Goal: Task Accomplishment & Management: Use online tool/utility

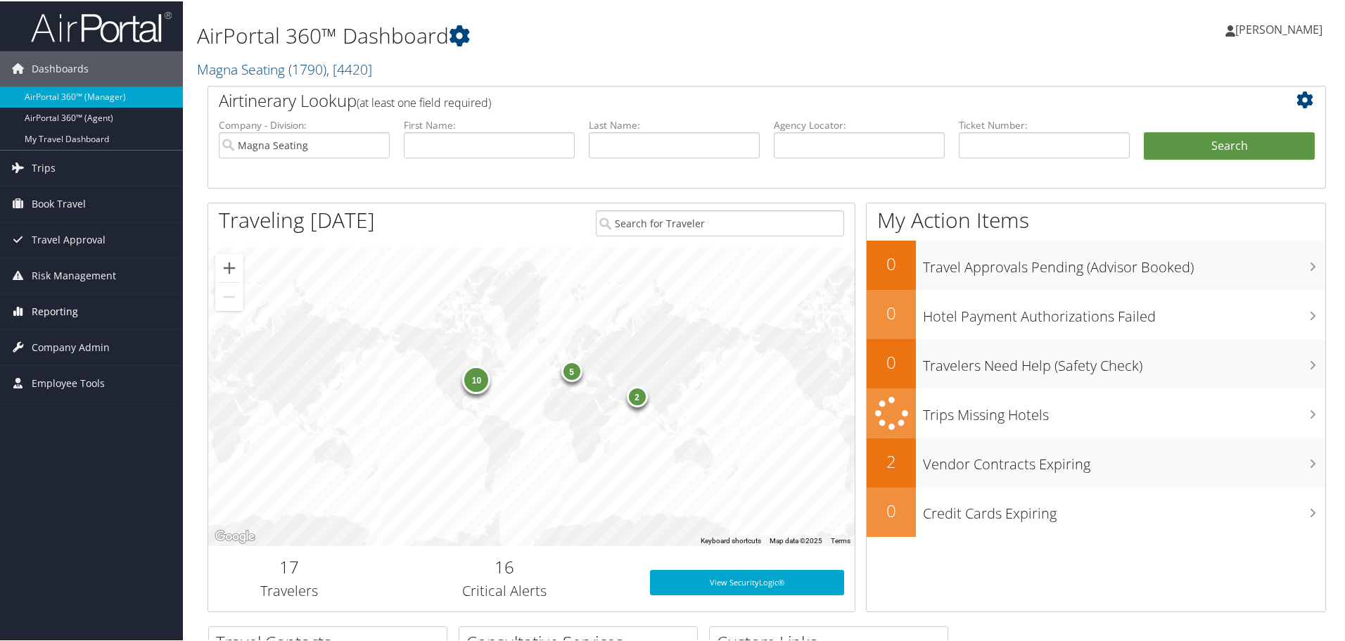
click at [61, 310] on span "Reporting" at bounding box center [55, 310] width 46 height 35
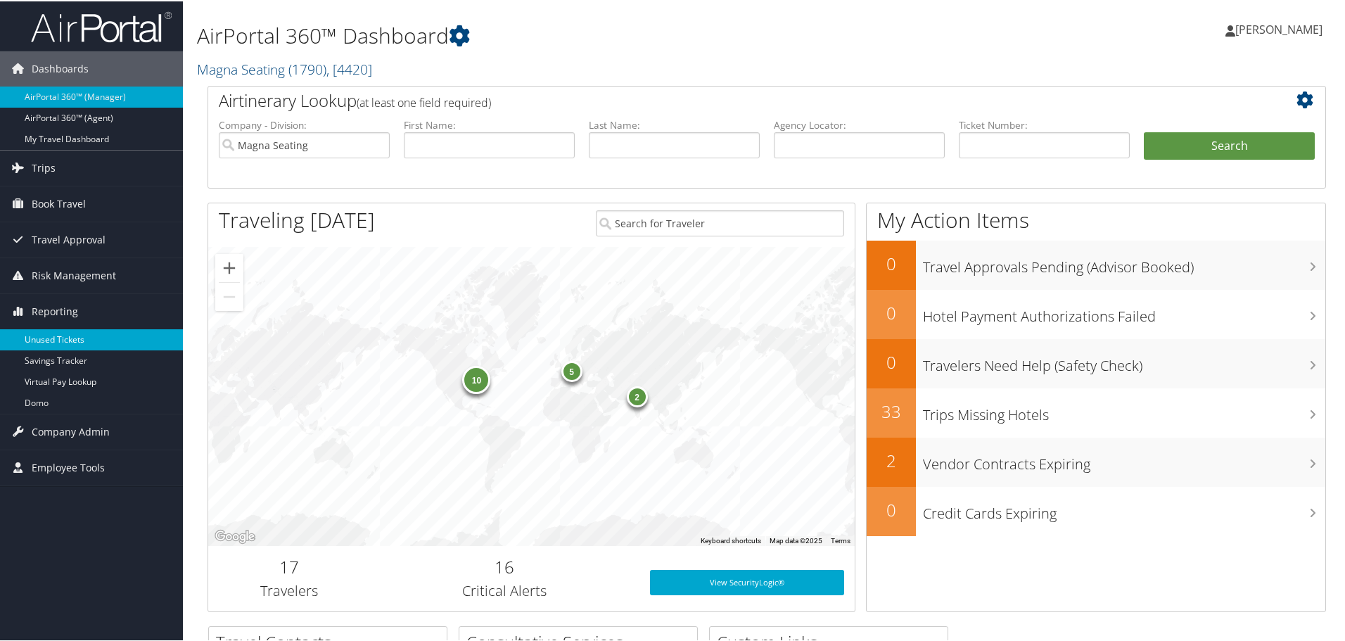
click at [63, 331] on link "Unused Tickets" at bounding box center [91, 338] width 183 height 21
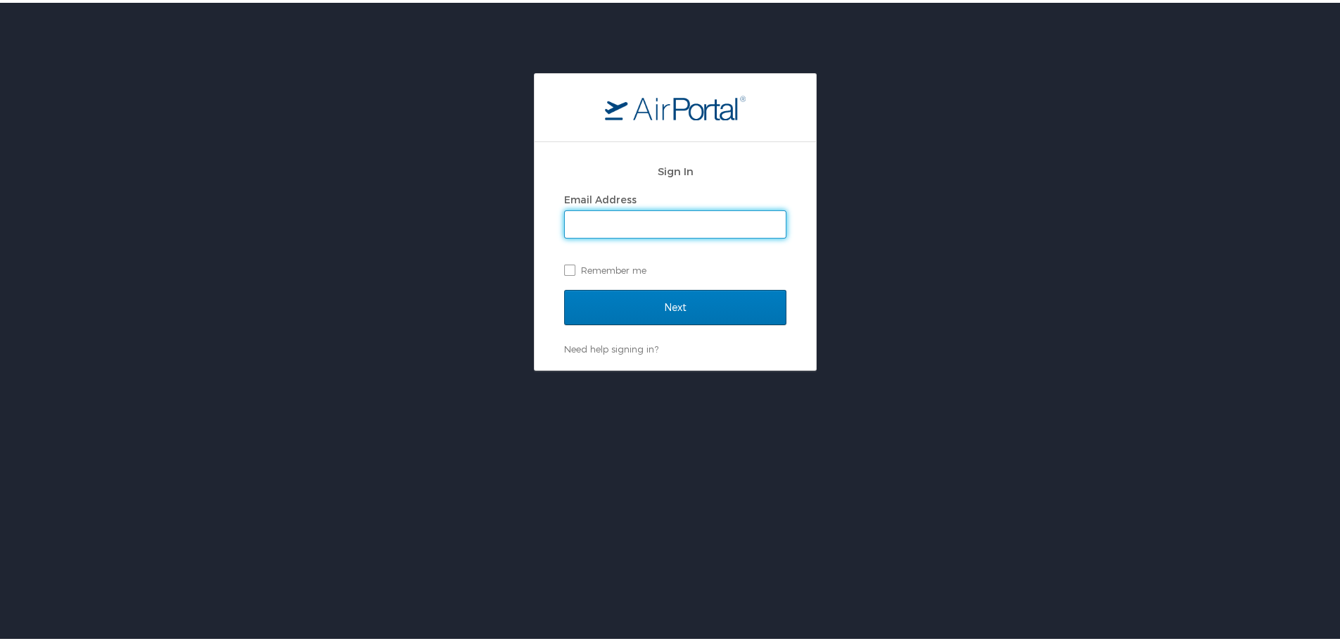
type input "cmares@hmhf.com"
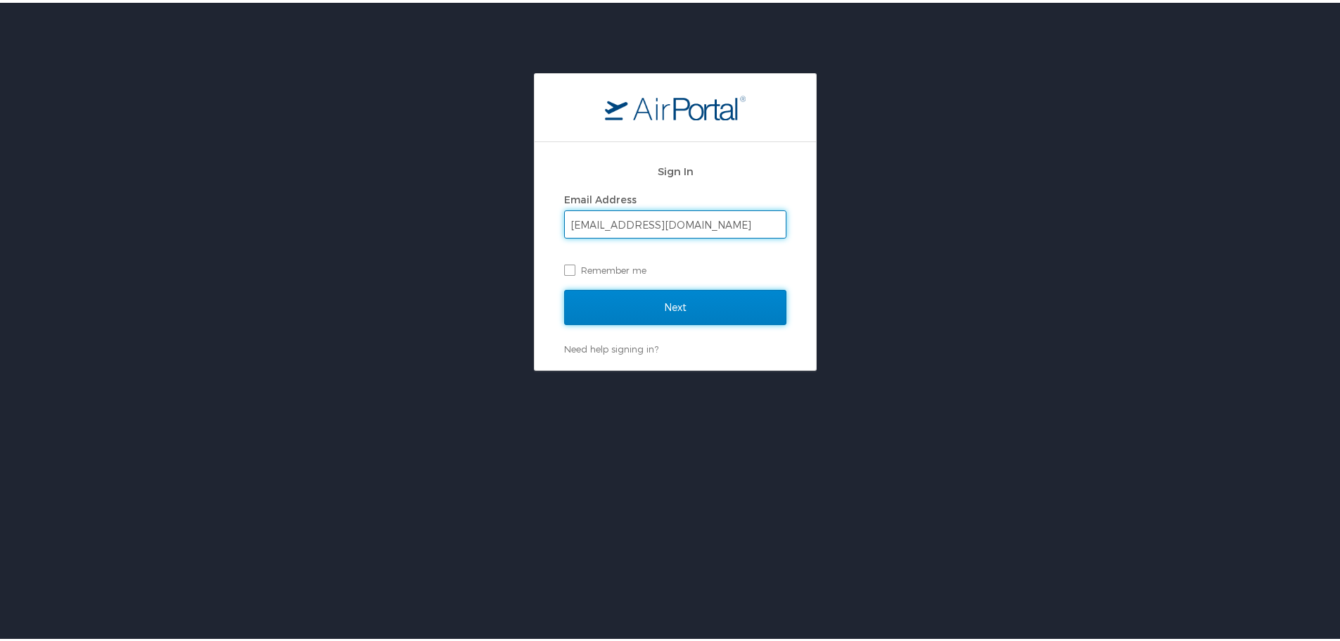
click at [674, 308] on input "Next" at bounding box center [675, 304] width 222 height 35
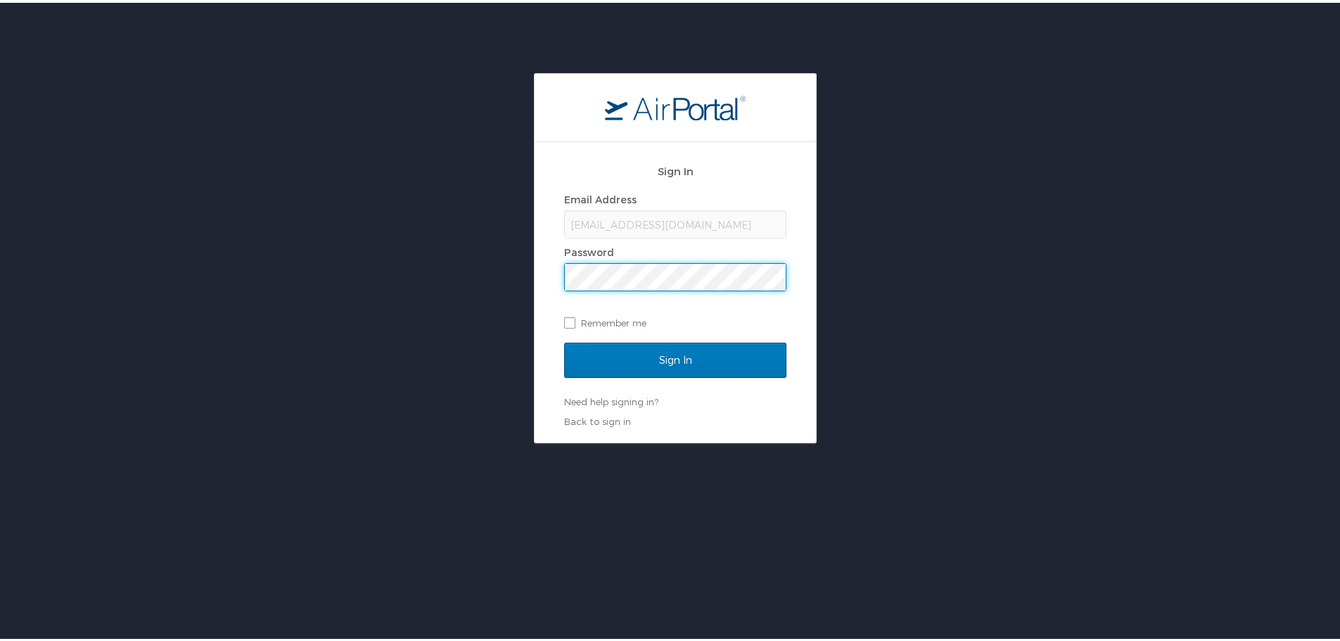
click at [675, 378] on div "Sign In" at bounding box center [675, 366] width 222 height 53
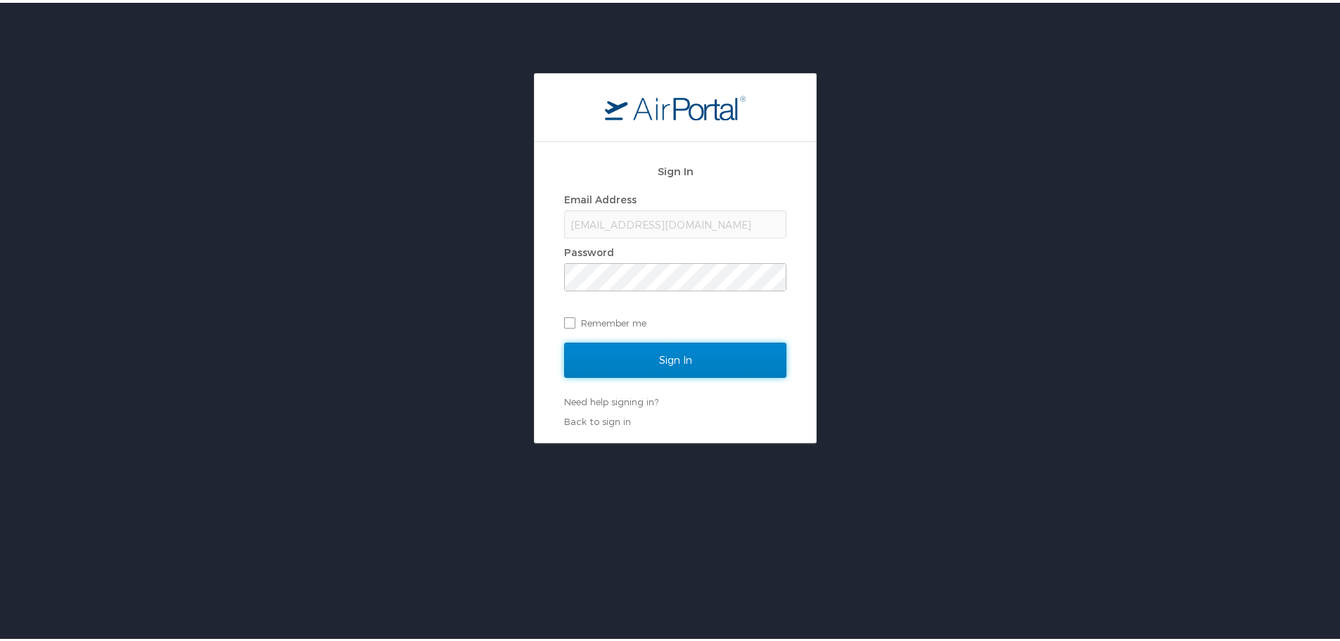
click at [680, 367] on input "Sign In" at bounding box center [675, 357] width 222 height 35
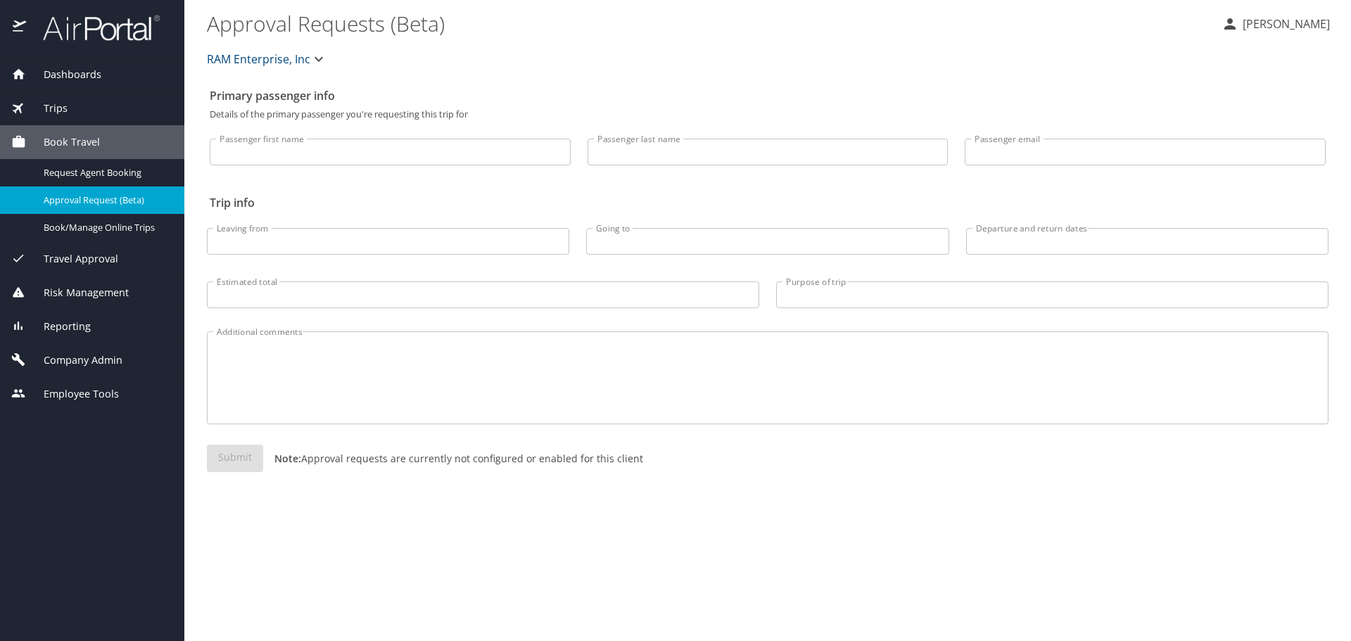
click at [68, 333] on span "Reporting" at bounding box center [58, 326] width 65 height 15
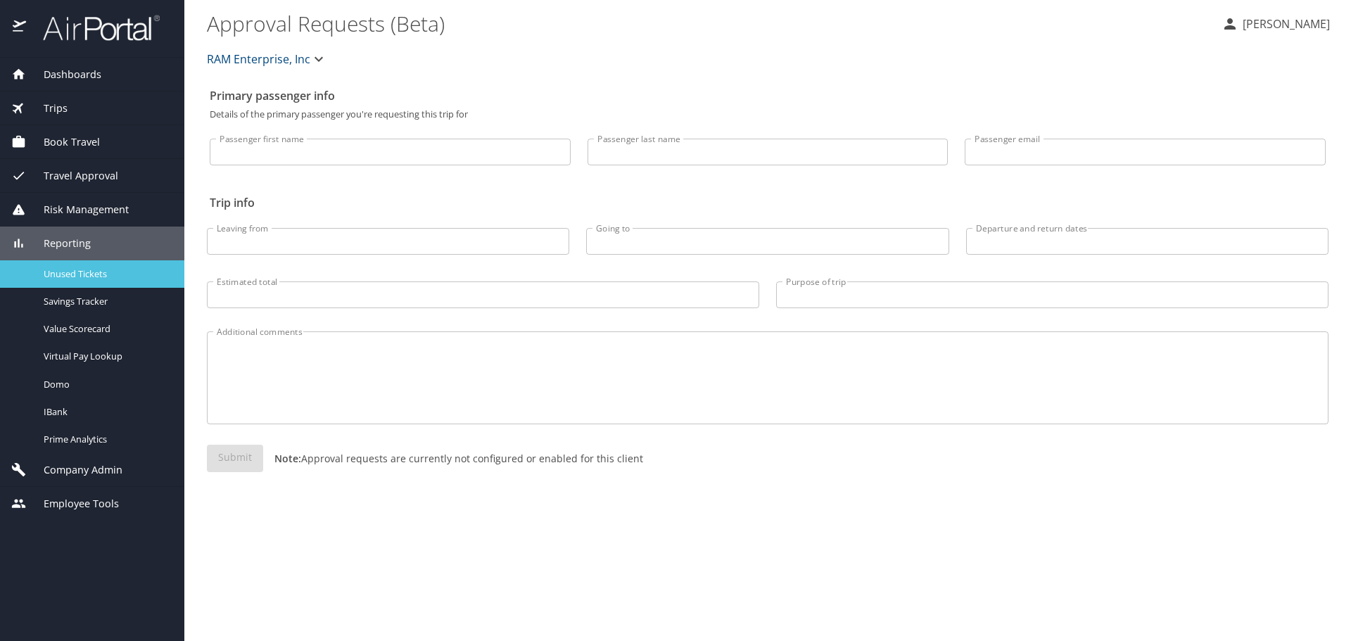
click at [108, 271] on span "Unused Tickets" at bounding box center [106, 273] width 124 height 13
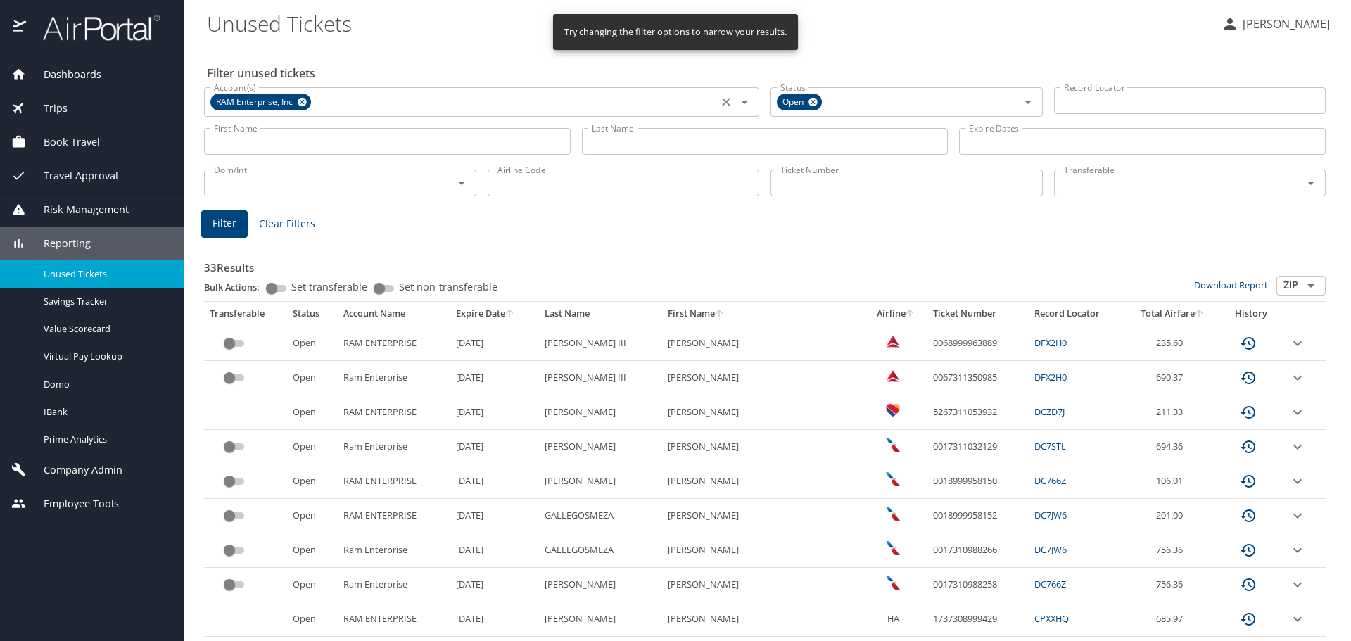
click at [305, 103] on icon at bounding box center [302, 102] width 9 height 9
click at [305, 103] on input "Account(s)" at bounding box center [460, 100] width 505 height 18
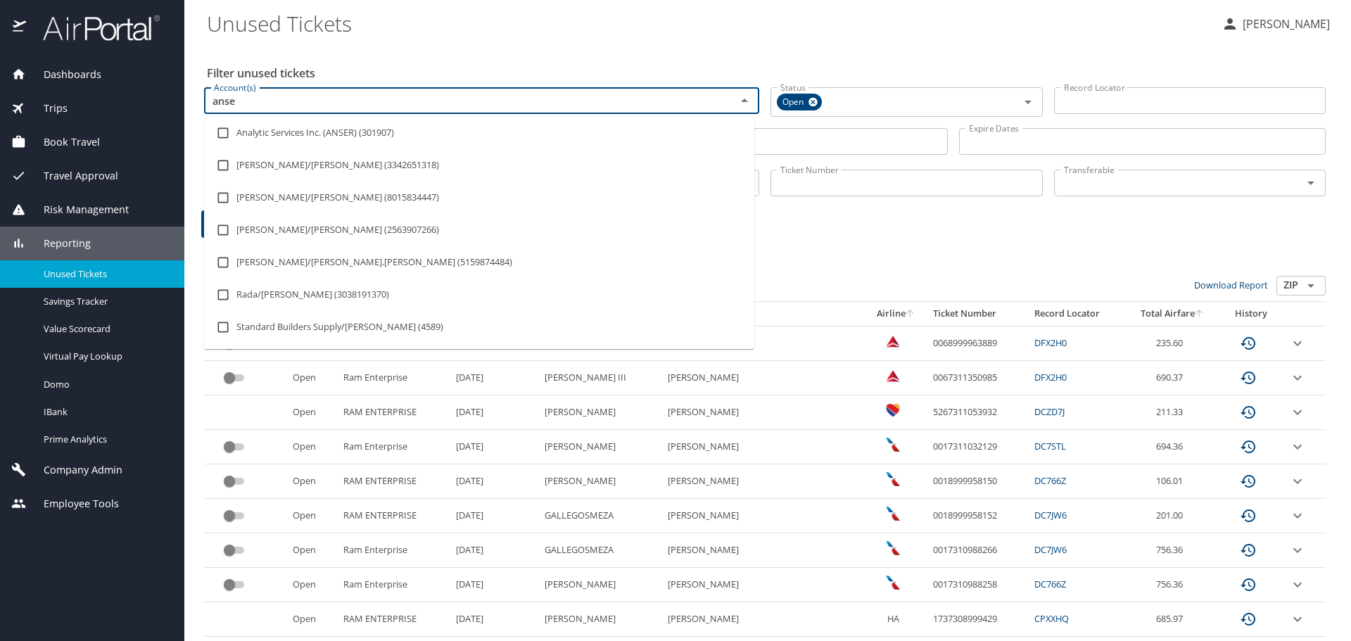
type input "anser"
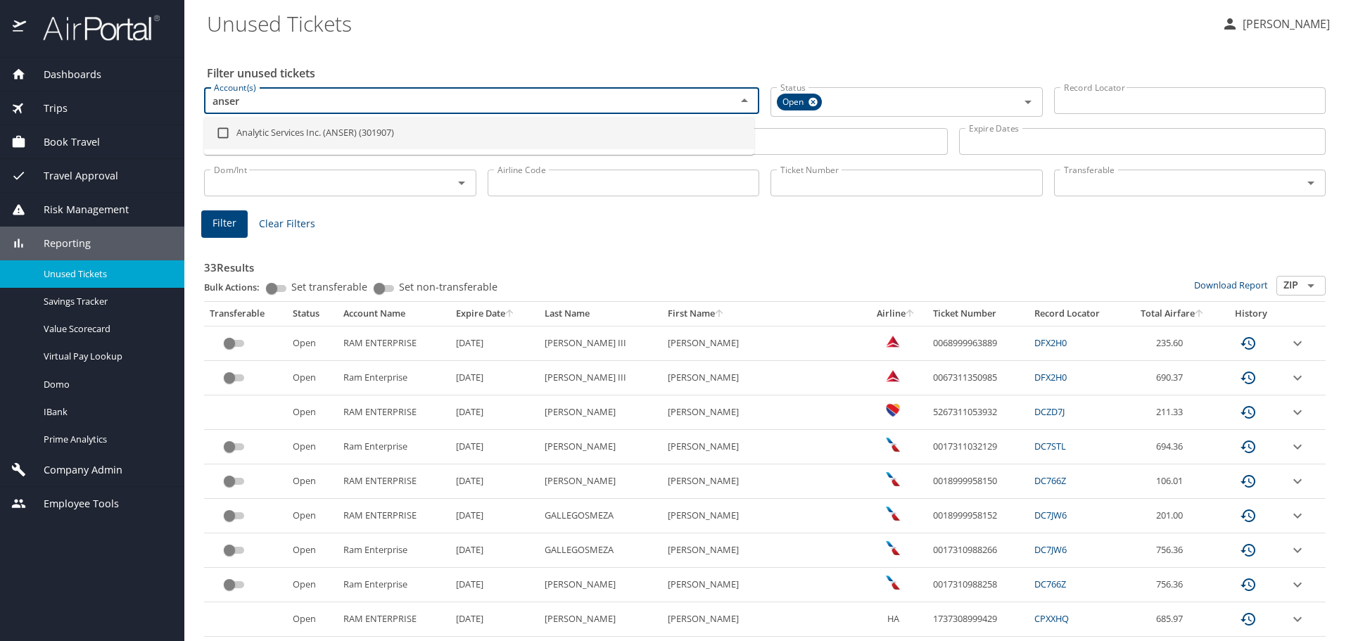
click at [226, 136] on input "checkbox" at bounding box center [223, 133] width 27 height 27
checkbox input "true"
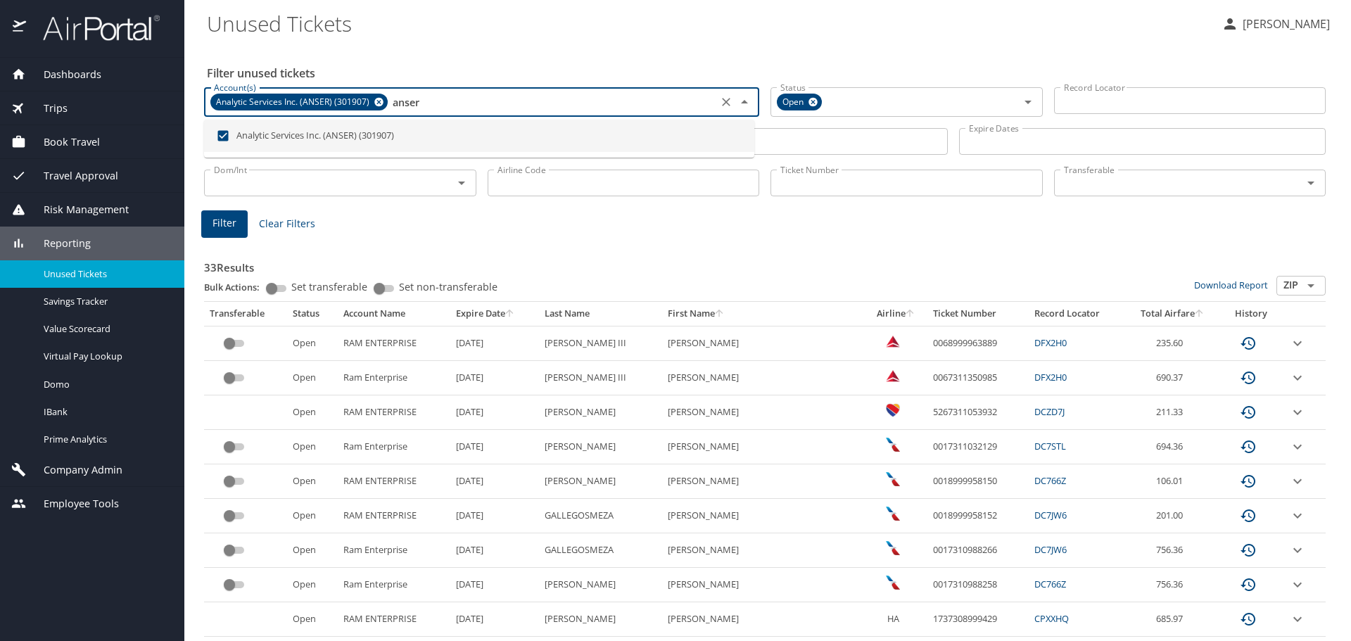
type input "anser"
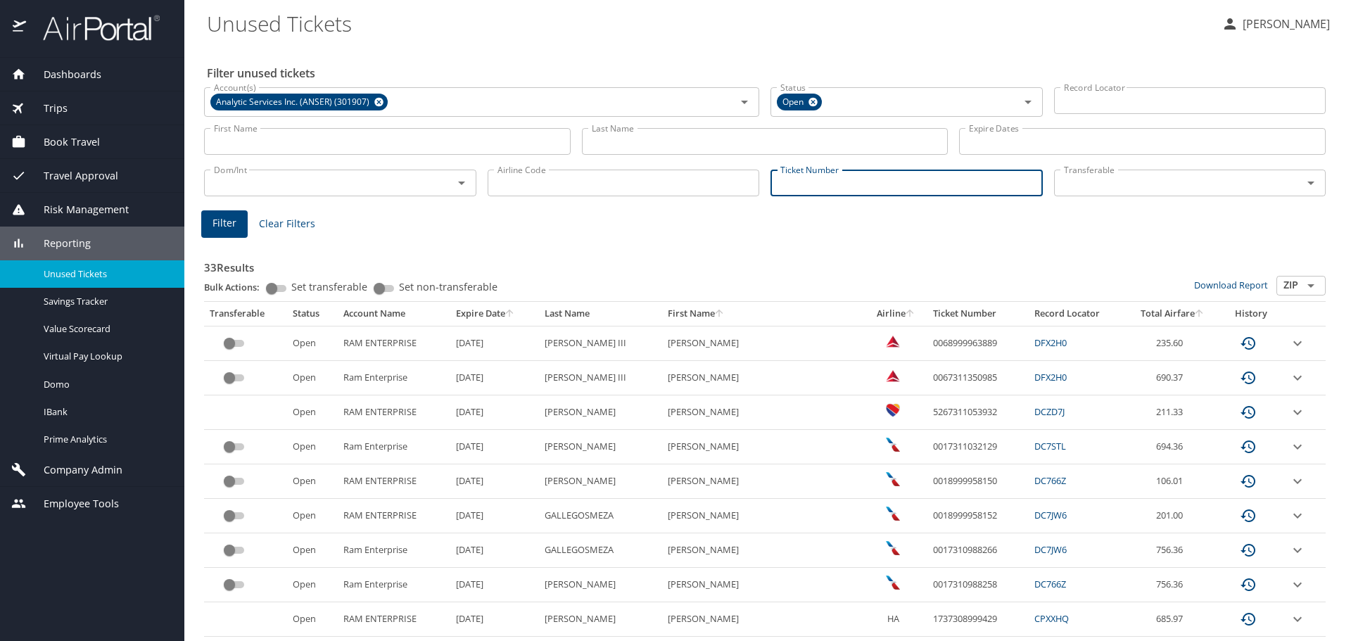
click at [849, 188] on input "Ticket Number" at bounding box center [906, 183] width 272 height 27
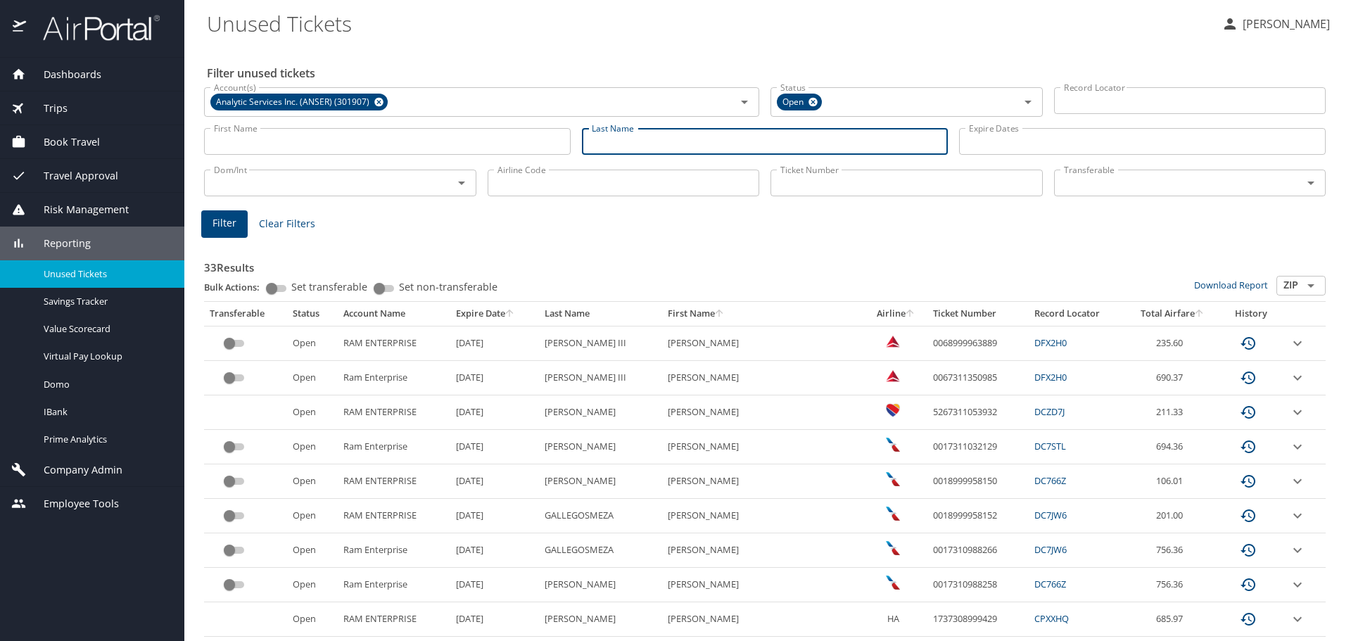
click at [718, 141] on input "Last Name" at bounding box center [765, 141] width 367 height 27
type input "anderle"
click at [222, 217] on span "Filter" at bounding box center [224, 224] width 24 height 18
